Goal: Task Accomplishment & Management: Use online tool/utility

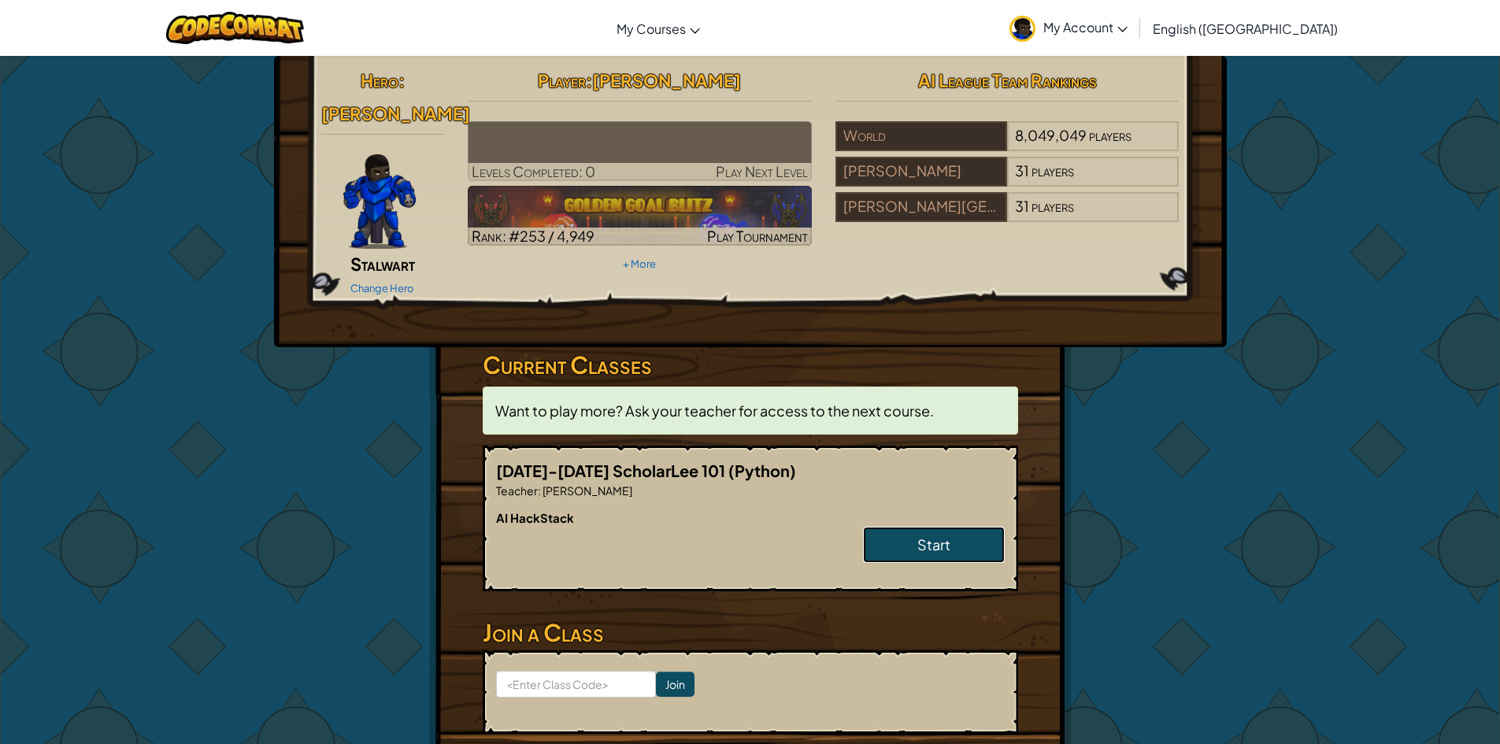
click at [935, 535] on span "Start" at bounding box center [933, 544] width 33 height 18
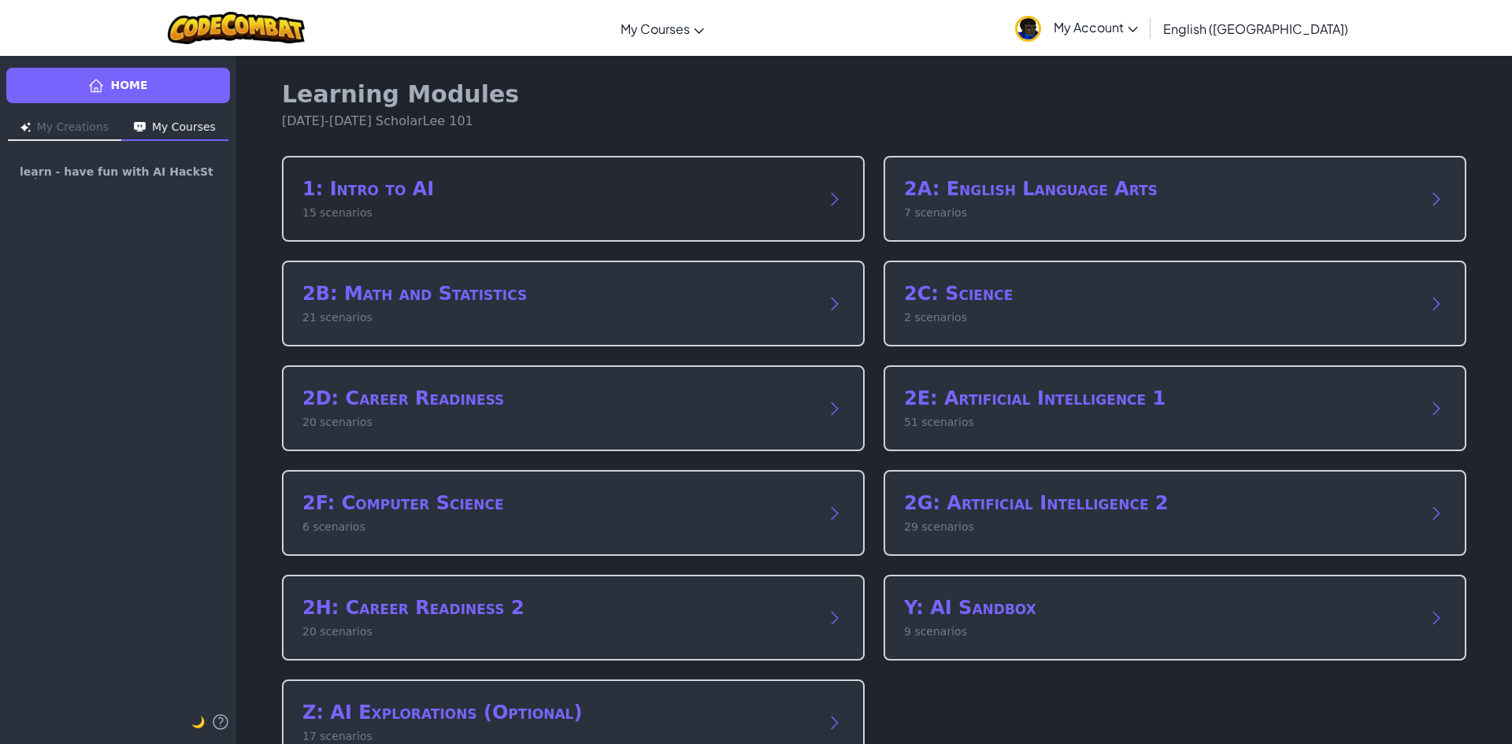
click at [575, 182] on h2 "1: Intro to AI" at bounding box center [557, 188] width 510 height 25
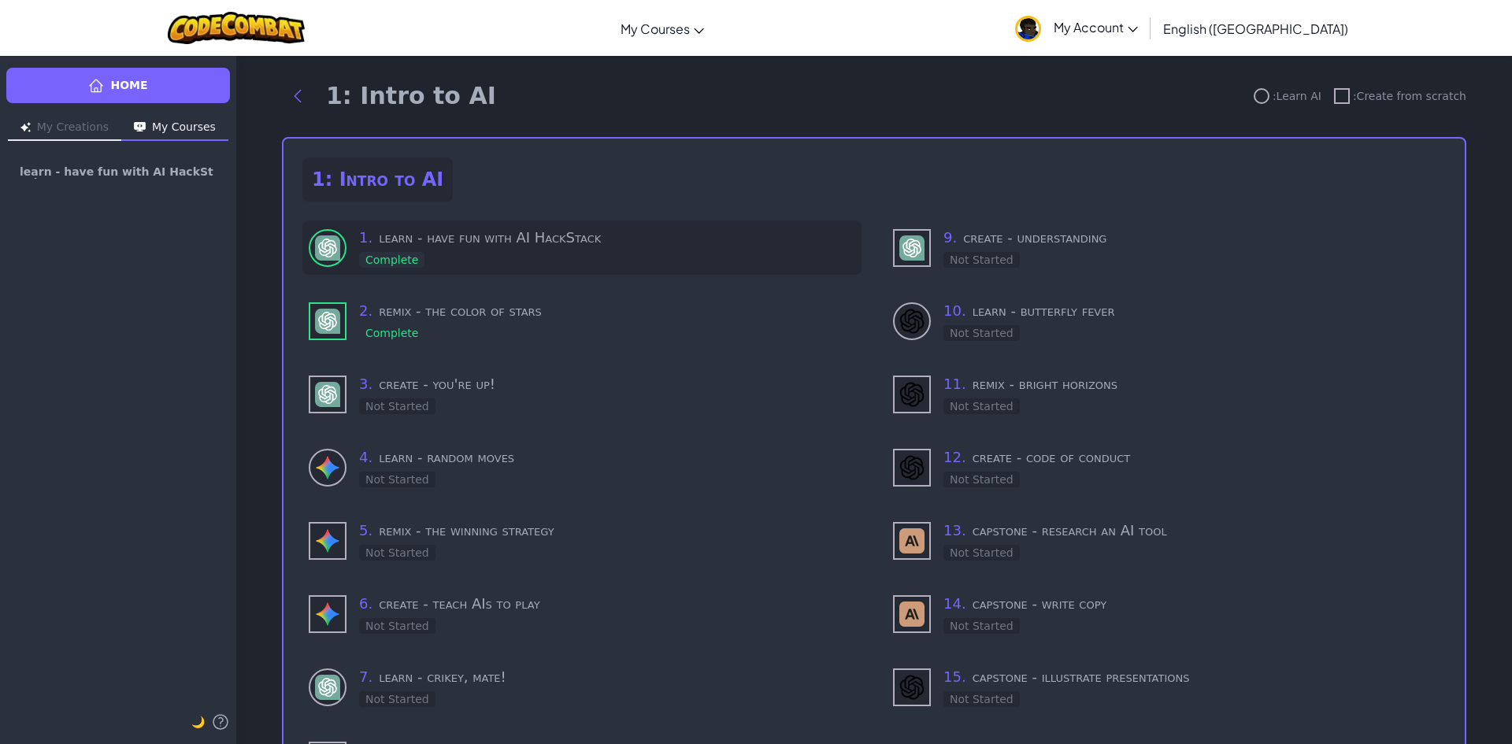
click at [601, 259] on div "1 . learn - have fun with AI HackStack Complete" at bounding box center [607, 248] width 496 height 42
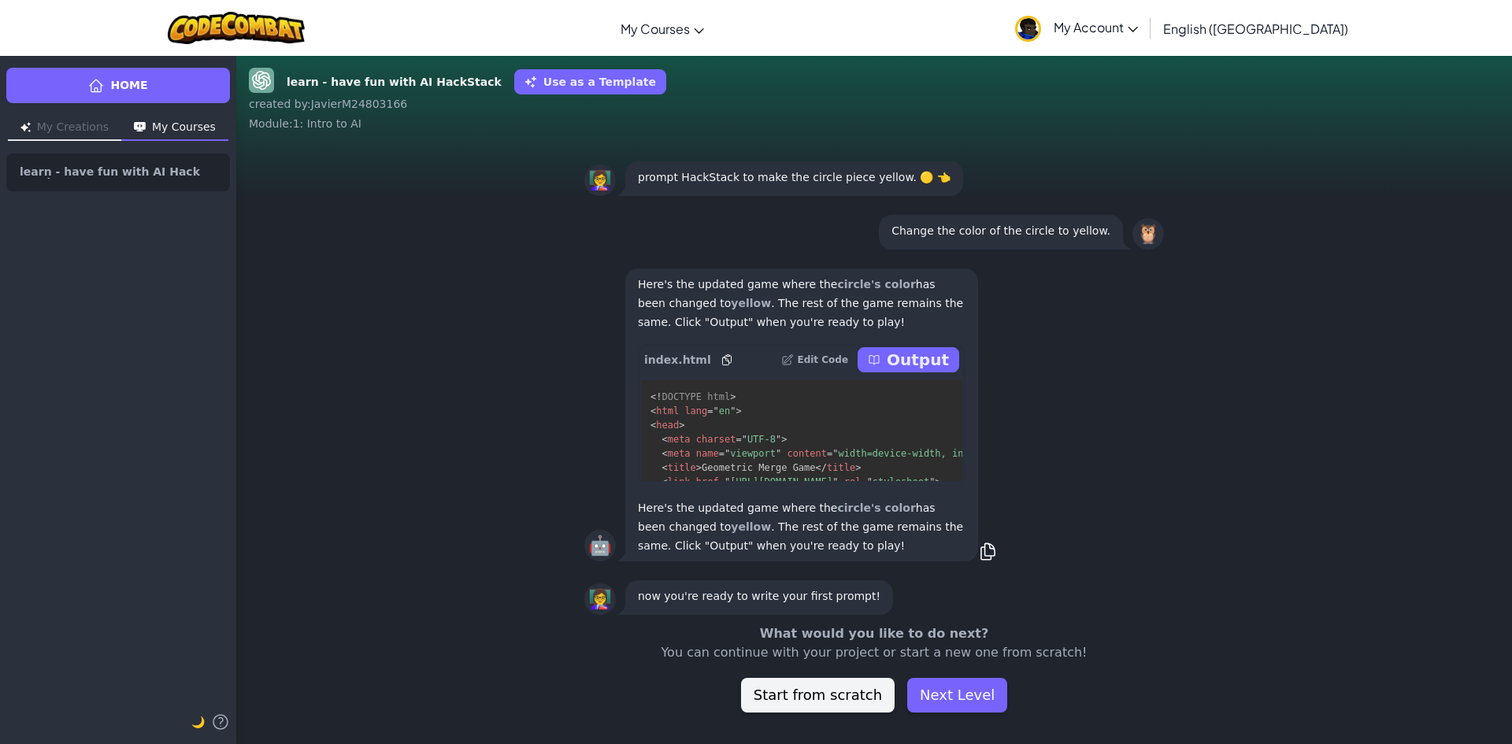
click at [924, 352] on p "Output" at bounding box center [918, 360] width 62 height 22
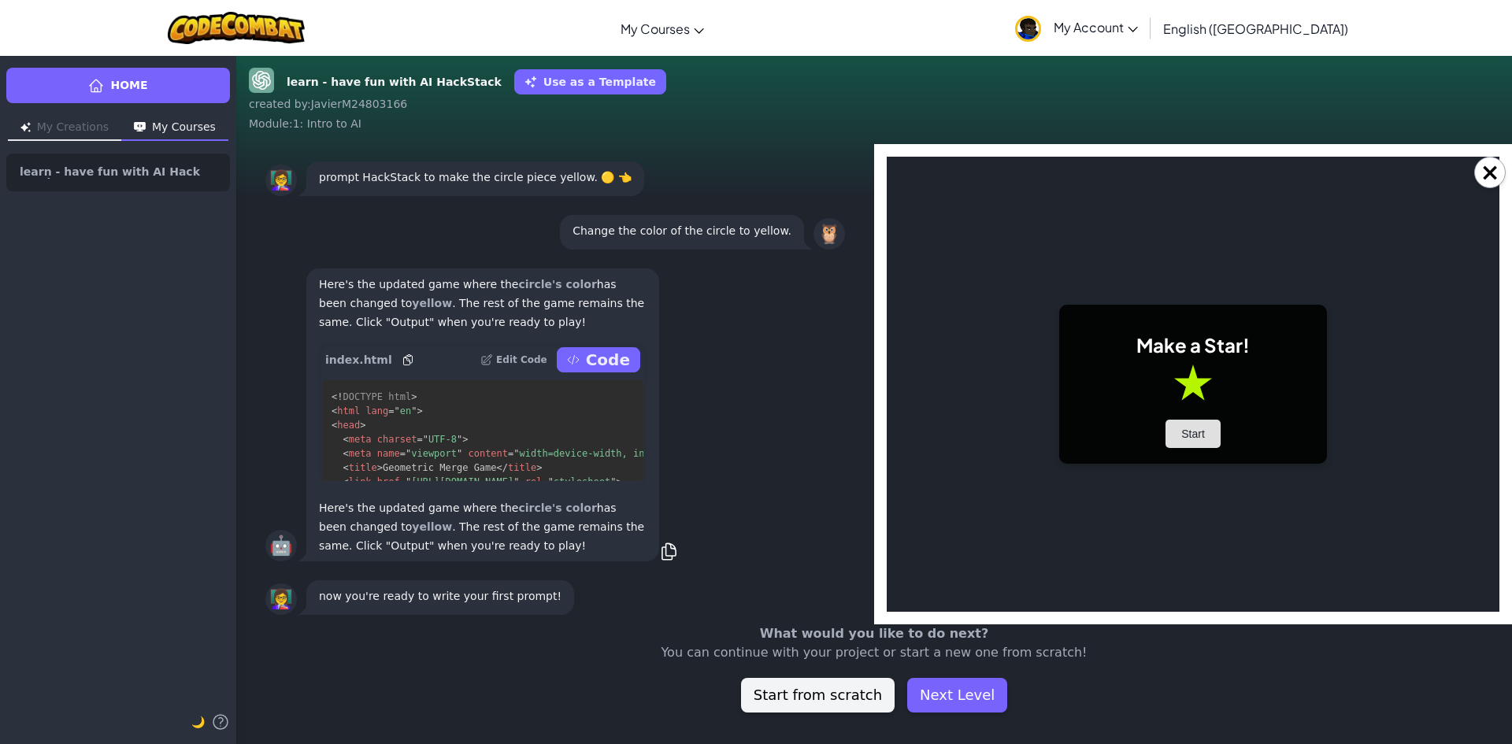
click at [1200, 420] on button "Start" at bounding box center [1192, 434] width 55 height 28
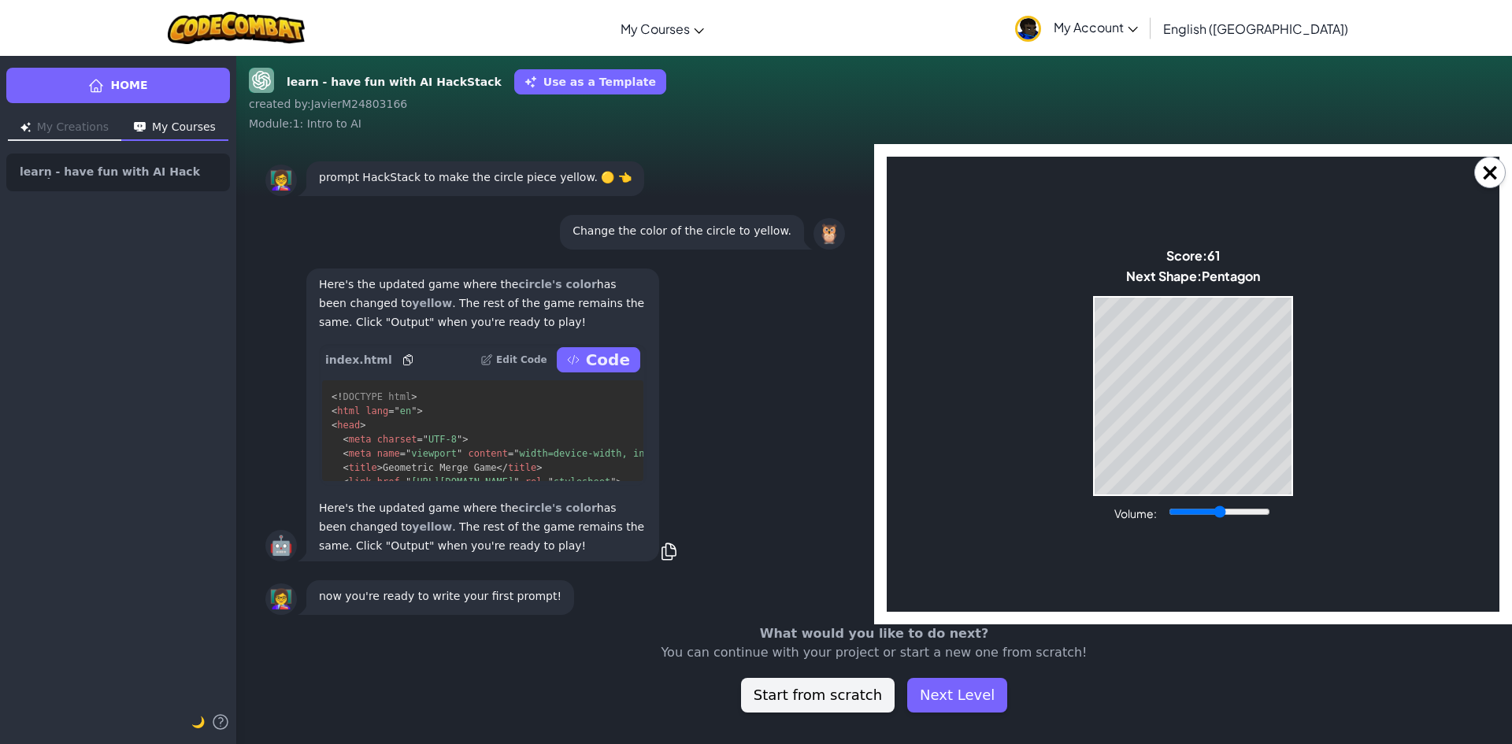
click at [1306, 401] on body "Make a Star! Start Score: 61 Next Shape: [GEOGRAPHIC_DATA] Game Over Your stack…" at bounding box center [1193, 384] width 613 height 455
click at [1306, 396] on body "Make a Star! Start Score: 61 Next Shape: [GEOGRAPHIC_DATA] Game Over Your stack…" at bounding box center [1193, 384] width 613 height 455
click at [1306, 394] on body "Make a Star! Start Score: 61 Next Shape: [GEOGRAPHIC_DATA] Game Over Your stack…" at bounding box center [1193, 384] width 613 height 455
click at [1306, 394] on body "Make a Star! Start Score: 65 Next Shape: [GEOGRAPHIC_DATA] Game Over Your stack…" at bounding box center [1193, 384] width 613 height 455
click at [1306, 391] on body "Make a Star! Start Score: 70 Next Shape: [GEOGRAPHIC_DATA] Game Over Your stack…" at bounding box center [1193, 384] width 613 height 455
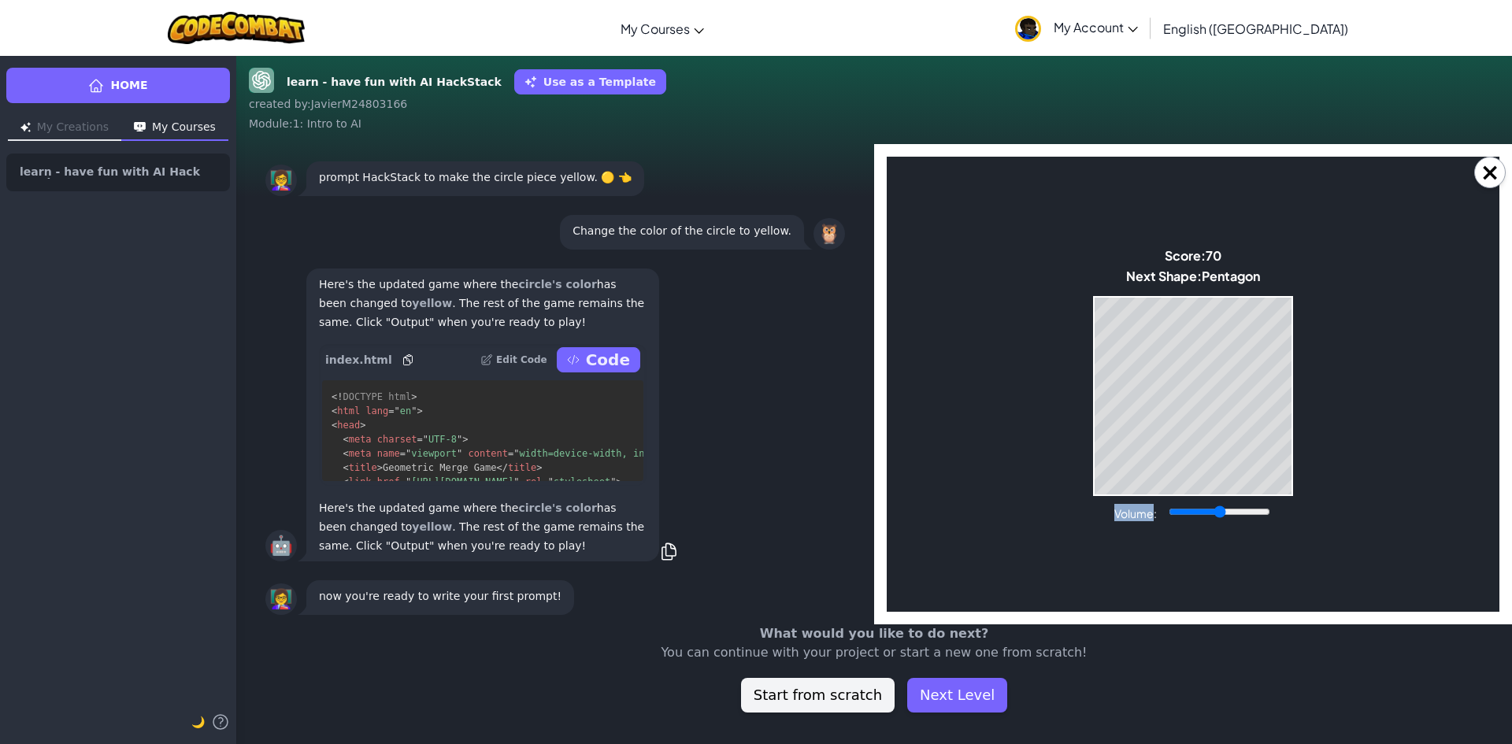
drag, startPoint x: 1311, startPoint y: 397, endPoint x: 1312, endPoint y: 389, distance: 7.9
click at [1312, 391] on body "Make a Star! Start Score: 70 Next Shape: [GEOGRAPHIC_DATA] Game Over Your stack…" at bounding box center [1193, 384] width 613 height 455
click at [1313, 389] on body "Make a Star! Start Score: 70 Next Shape: [GEOGRAPHIC_DATA] Game Over Your stack…" at bounding box center [1193, 384] width 613 height 455
click at [1313, 388] on body "Make a Star! Start Score: 73 Next Shape: [GEOGRAPHIC_DATA] Game Over Your stack…" at bounding box center [1193, 384] width 613 height 455
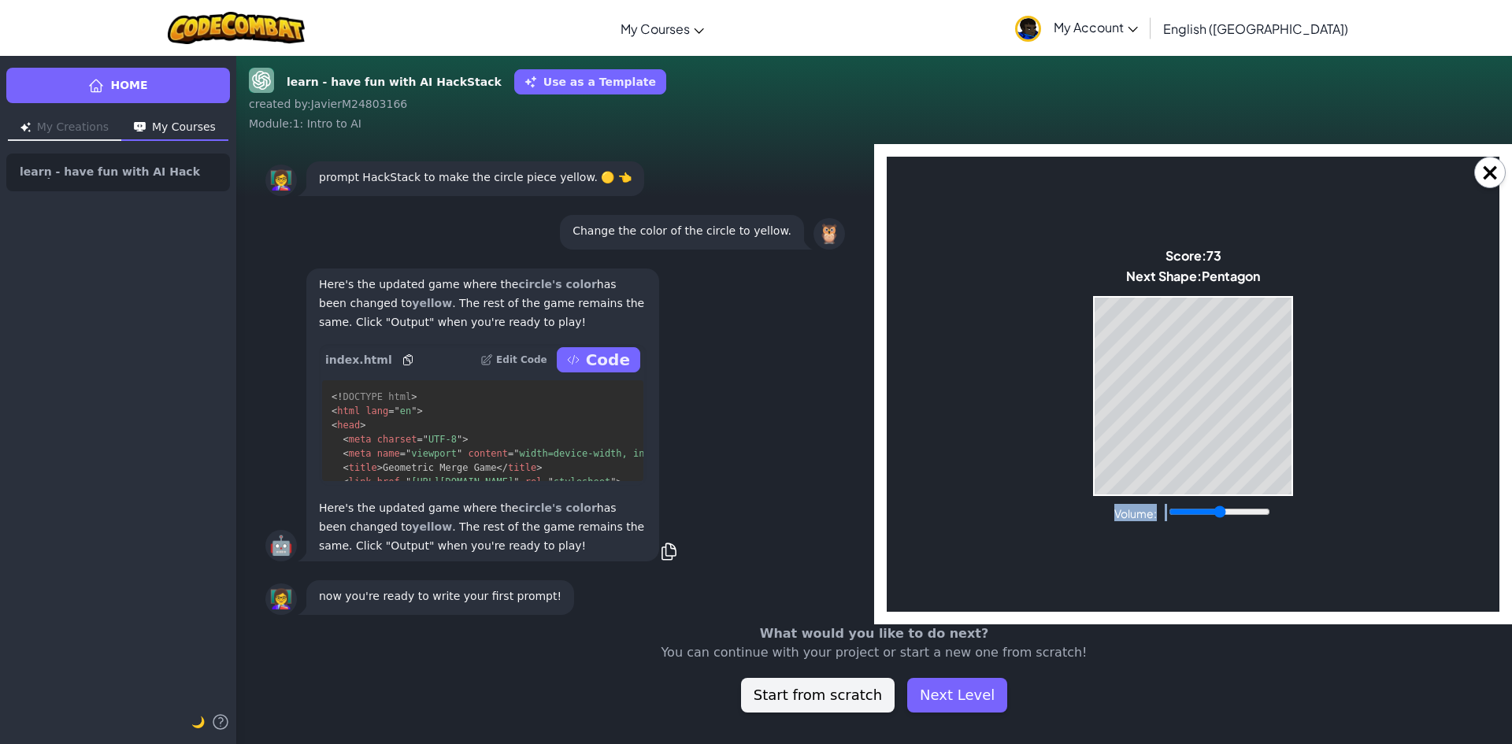
click at [1285, 387] on body "Make a Star! Start Score: 73 Next Shape: [GEOGRAPHIC_DATA] Game Over Your stack…" at bounding box center [1193, 384] width 613 height 455
click at [1298, 452] on body "Make a Star! Start Score: 301 Next Shape: Hexagon Game Over Your stack reached …" at bounding box center [1193, 384] width 613 height 455
click at [1259, 452] on body "Make a Star! Start Score: 305 Next Shape: [GEOGRAPHIC_DATA] Game Over Your stac…" at bounding box center [1193, 384] width 613 height 455
